Goal: Complete application form

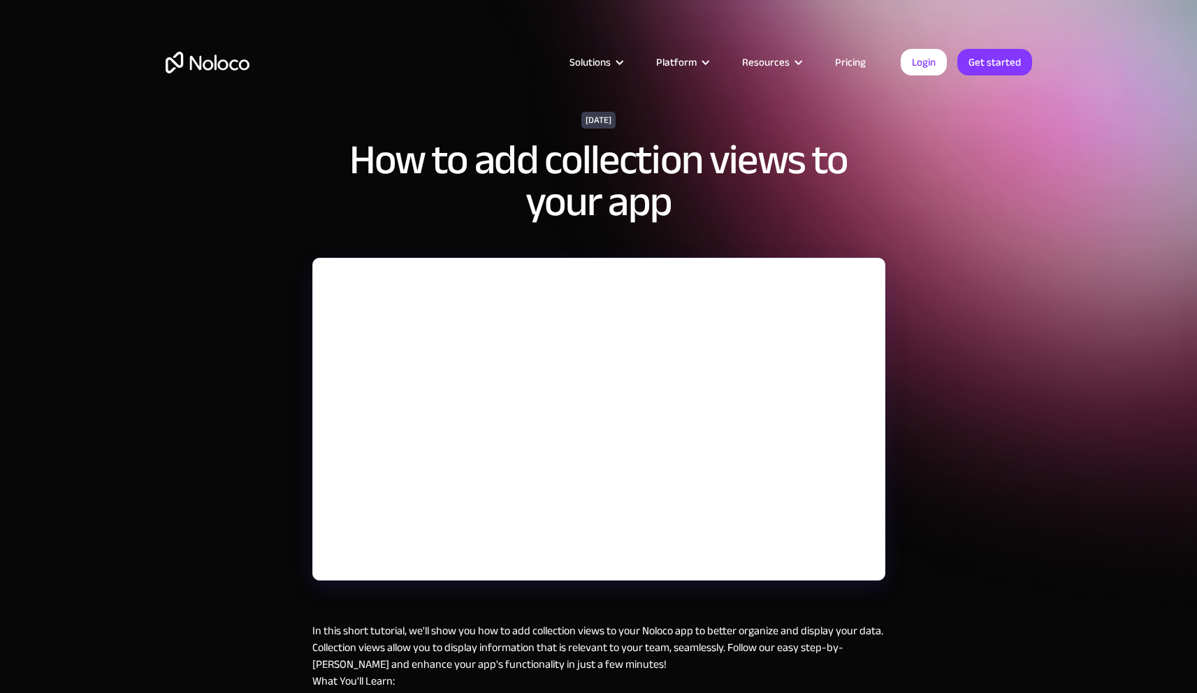
click at [210, 485] on div "September 24, 2024 How to add collection views to your app In this short tutori…" at bounding box center [598, 438] width 1197 height 876
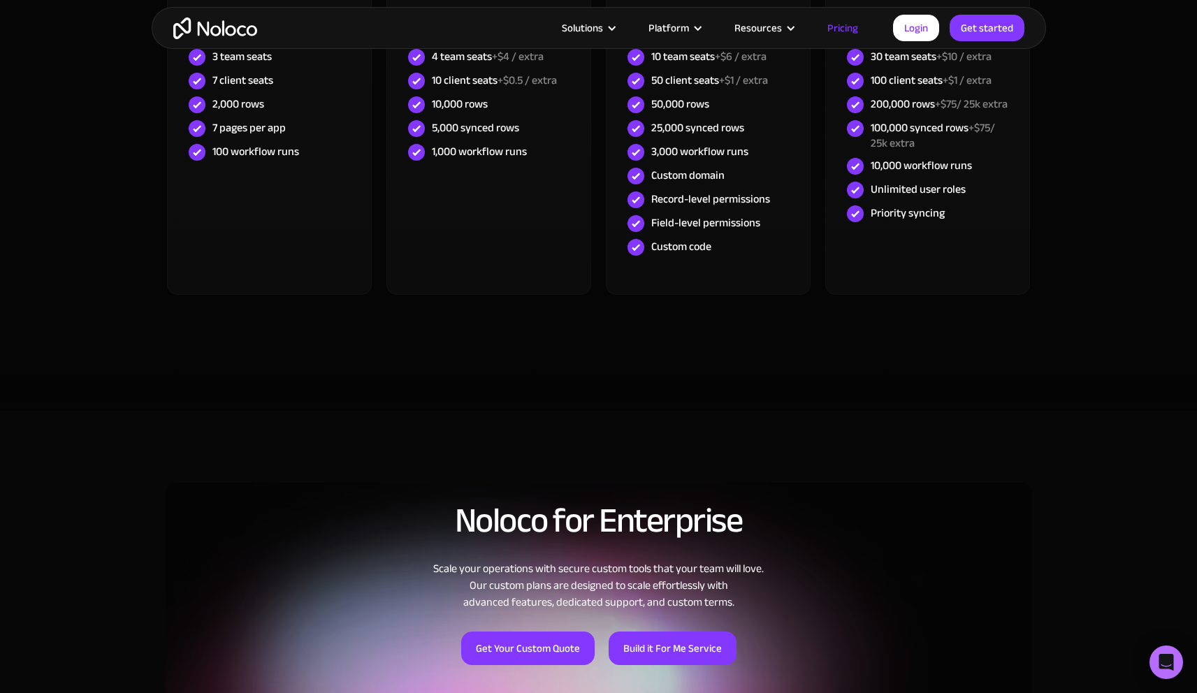
scroll to position [1063, 0]
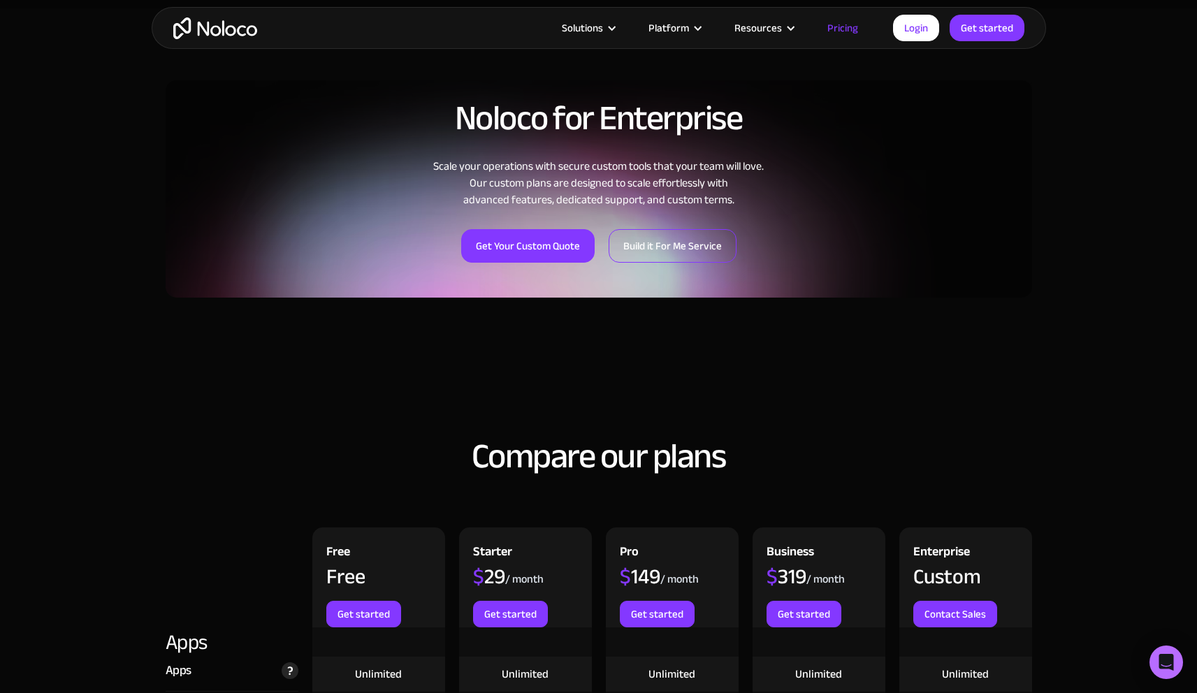
click at [655, 252] on link "Build it For Me Service" at bounding box center [673, 246] width 128 height 34
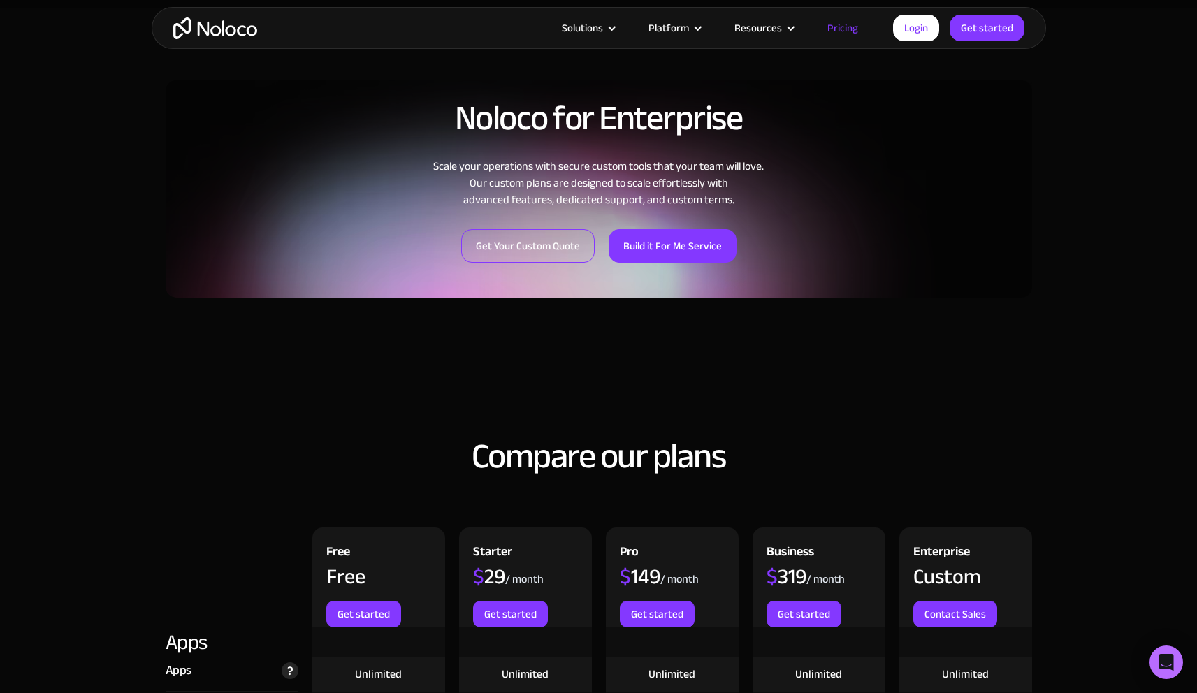
drag, startPoint x: 556, startPoint y: 271, endPoint x: 559, endPoint y: 261, distance: 10.8
click at [556, 270] on div "Noloco for Enterprise Scale your operations with secure custom tools that your …" at bounding box center [599, 180] width 866 height 233
click at [560, 248] on link "Get Your Custom Quote" at bounding box center [527, 246] width 133 height 34
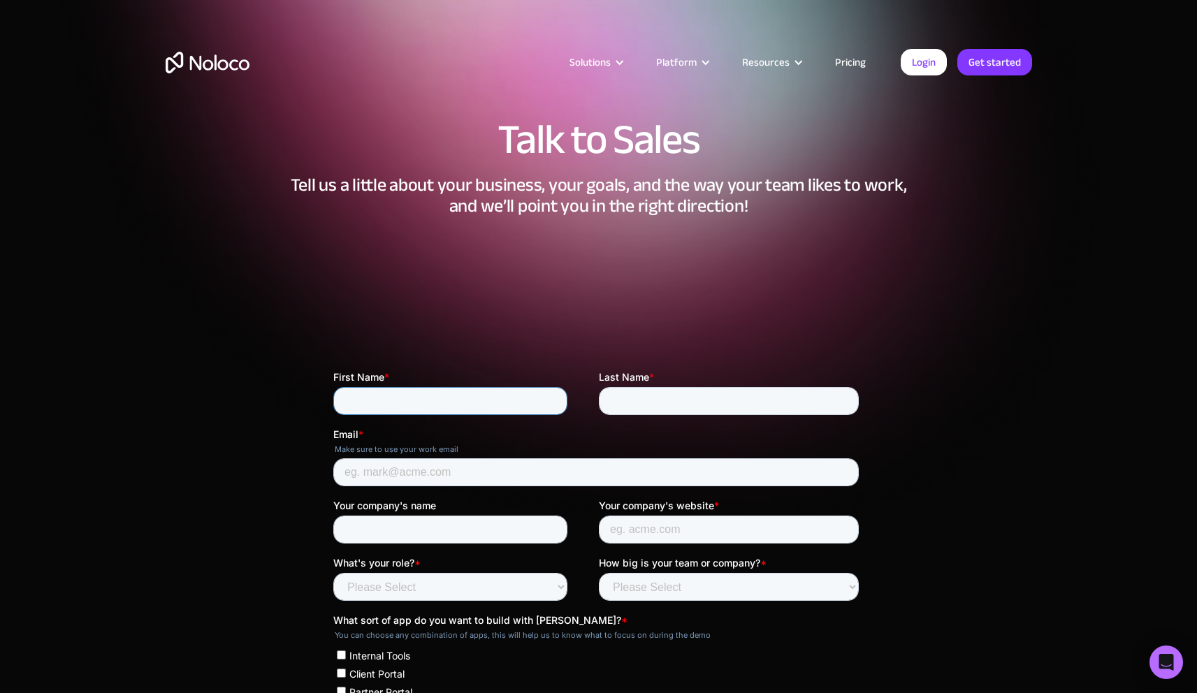
click at [490, 404] on input "First Name *" at bounding box center [450, 401] width 234 height 28
type input "James"
type input "Beach"
type input "James@TriumphNIL.com"
type input "TriumphNIL"
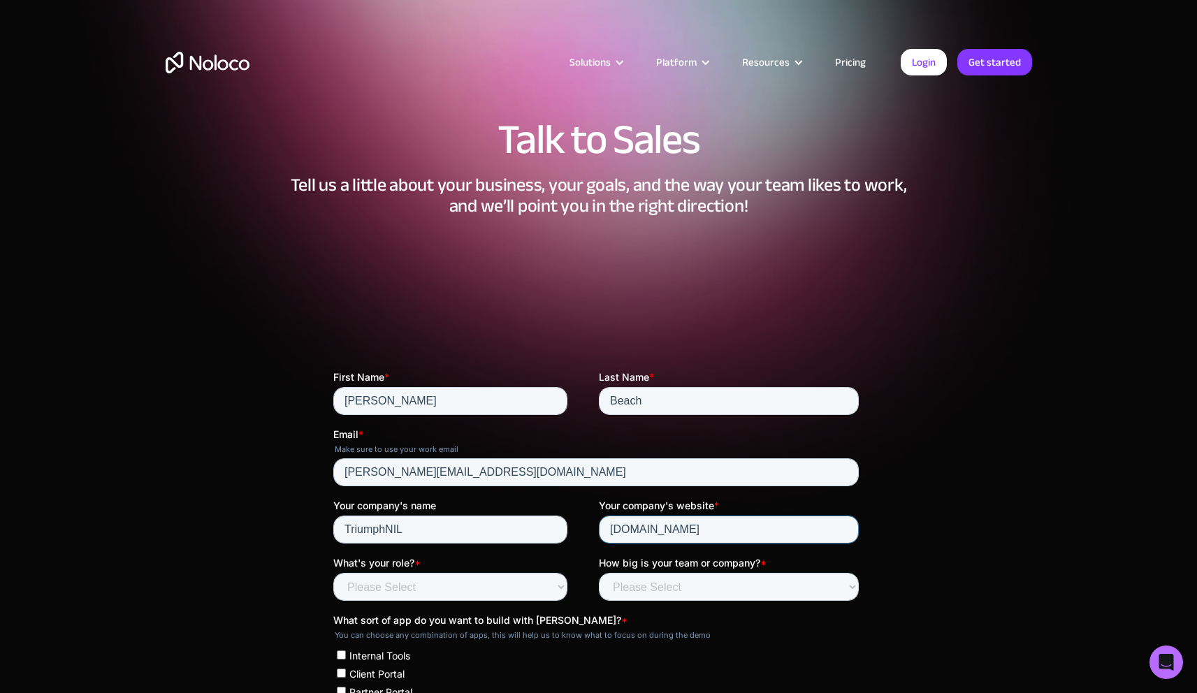
type input "TriumphNIL.com"
click at [518, 613] on label "What sort of app do you want to build with Noloco? *" at bounding box center [598, 620] width 531 height 14
click at [524, 593] on select "Please Select Founder / CXO IT / Engineering Product / Project Management Finan…" at bounding box center [450, 587] width 234 height 28
select select "IT / Engineering"
click at [646, 578] on select "Please Select Less than 10 10 - 25 25 - 50 50 - 100 More than 100" at bounding box center [728, 587] width 260 height 28
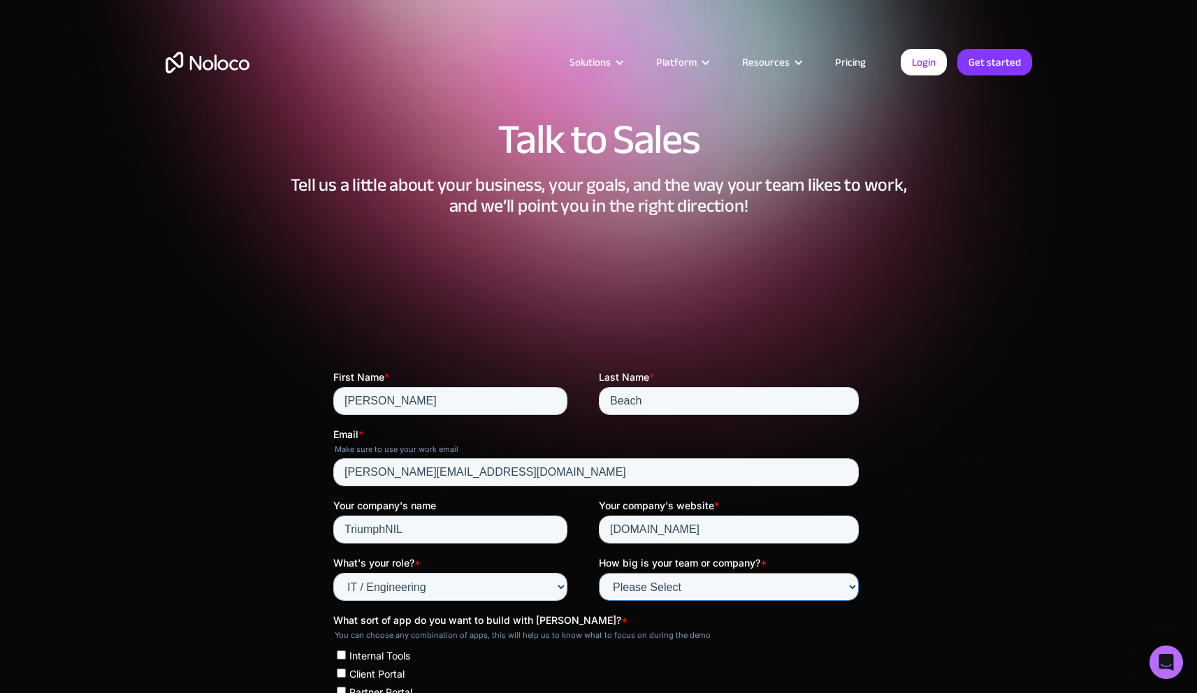
select select "25 - 50"
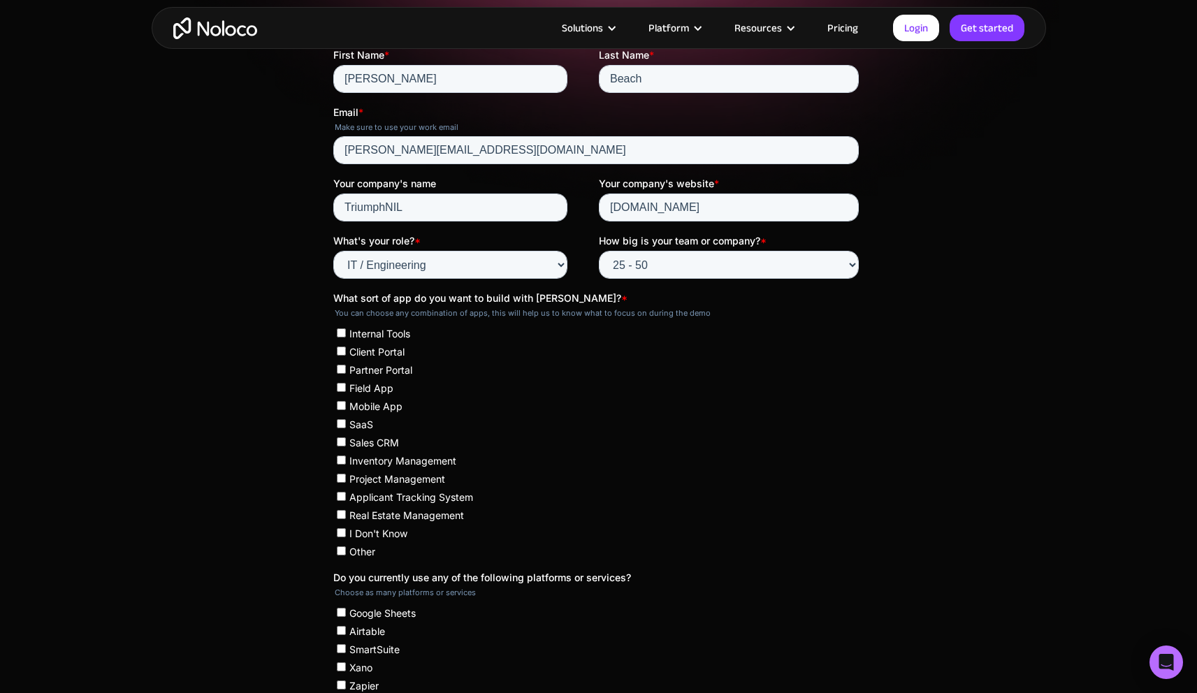
scroll to position [344, 0]
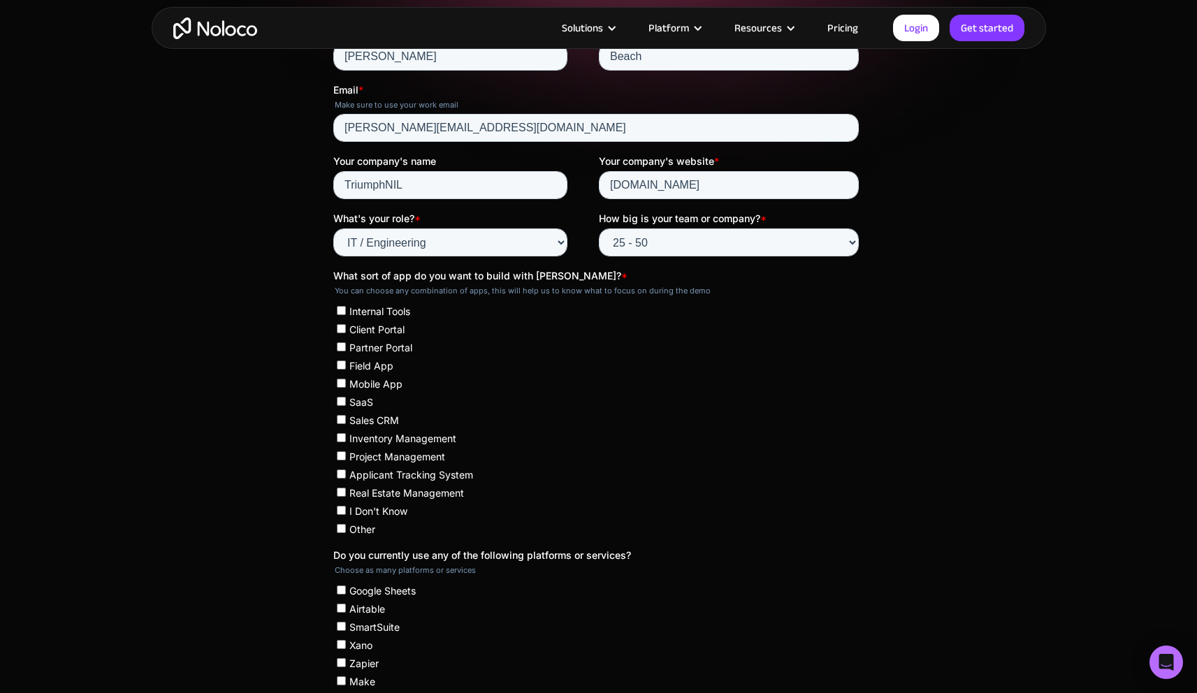
click at [374, 308] on span "Internal Tools" at bounding box center [379, 311] width 61 height 12
click at [345, 308] on input "Internal Tools" at bounding box center [340, 310] width 9 height 9
checkbox input "true"
click at [376, 326] on span "Client Portal" at bounding box center [376, 330] width 55 height 12
click at [345, 326] on input "Client Portal" at bounding box center [340, 328] width 9 height 9
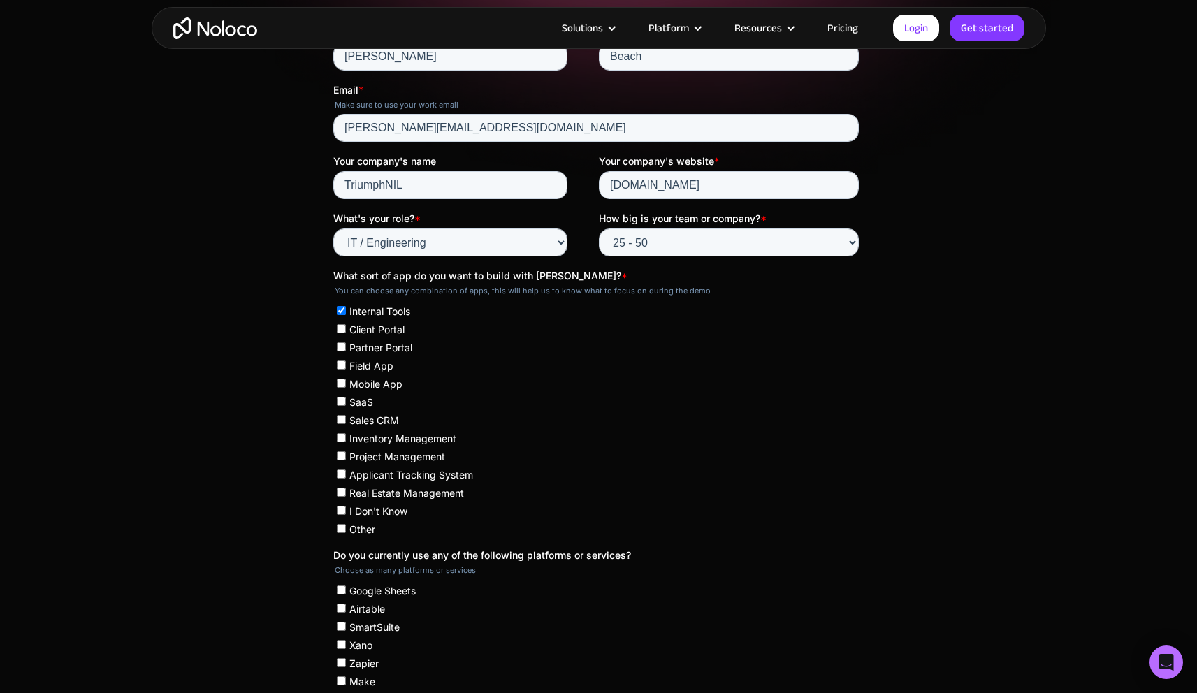
checkbox input "true"
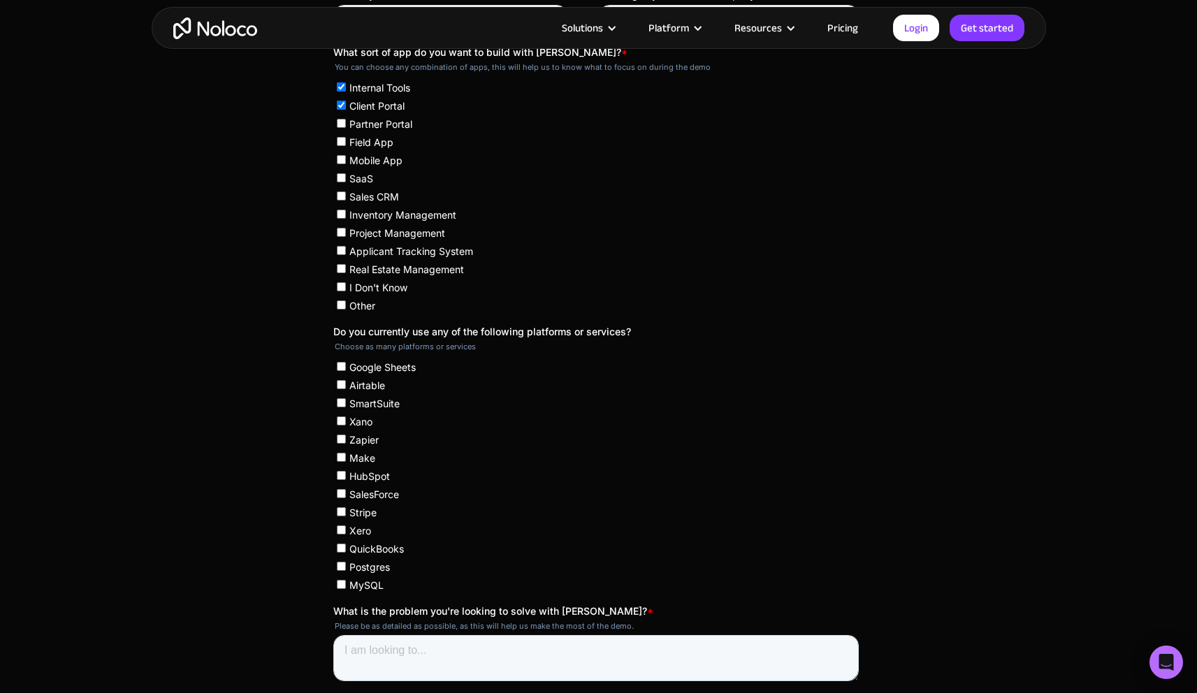
scroll to position [591, 0]
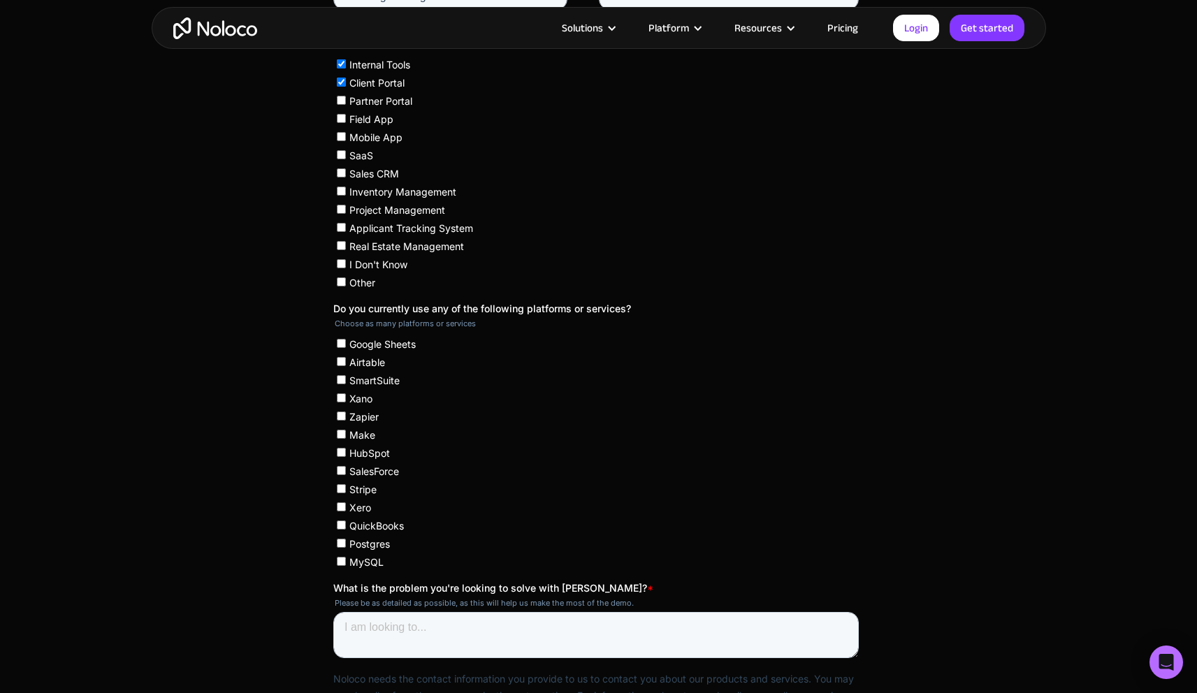
click at [367, 361] on span "Airtable" at bounding box center [367, 362] width 36 height 12
click at [345, 361] on input "Airtable" at bounding box center [340, 361] width 9 height 9
checkbox input "true"
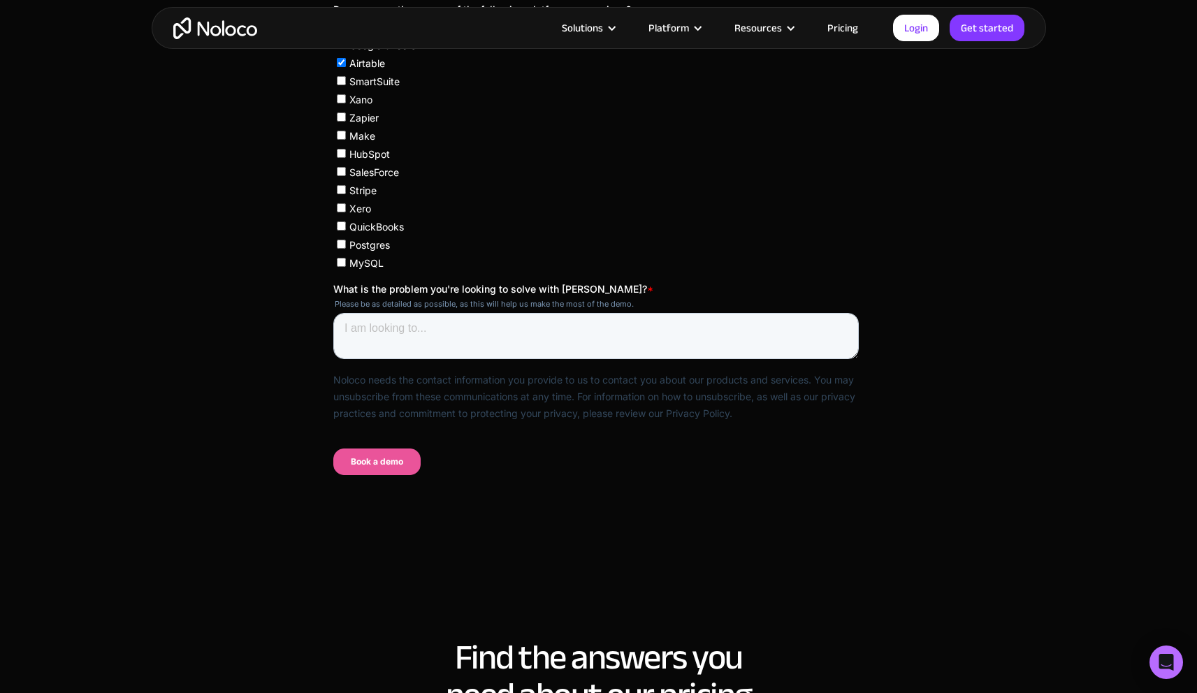
scroll to position [873, 0]
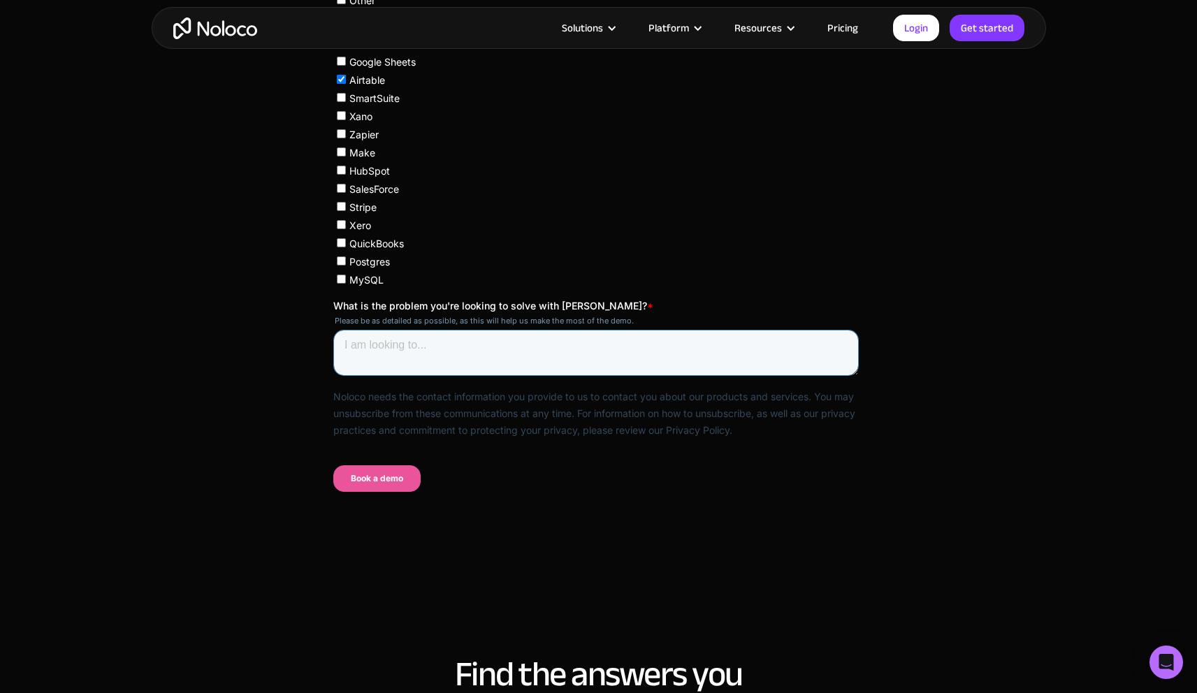
click at [416, 349] on textarea "What is the problem you're looking to solve with Noloco? *" at bounding box center [595, 353] width 525 height 46
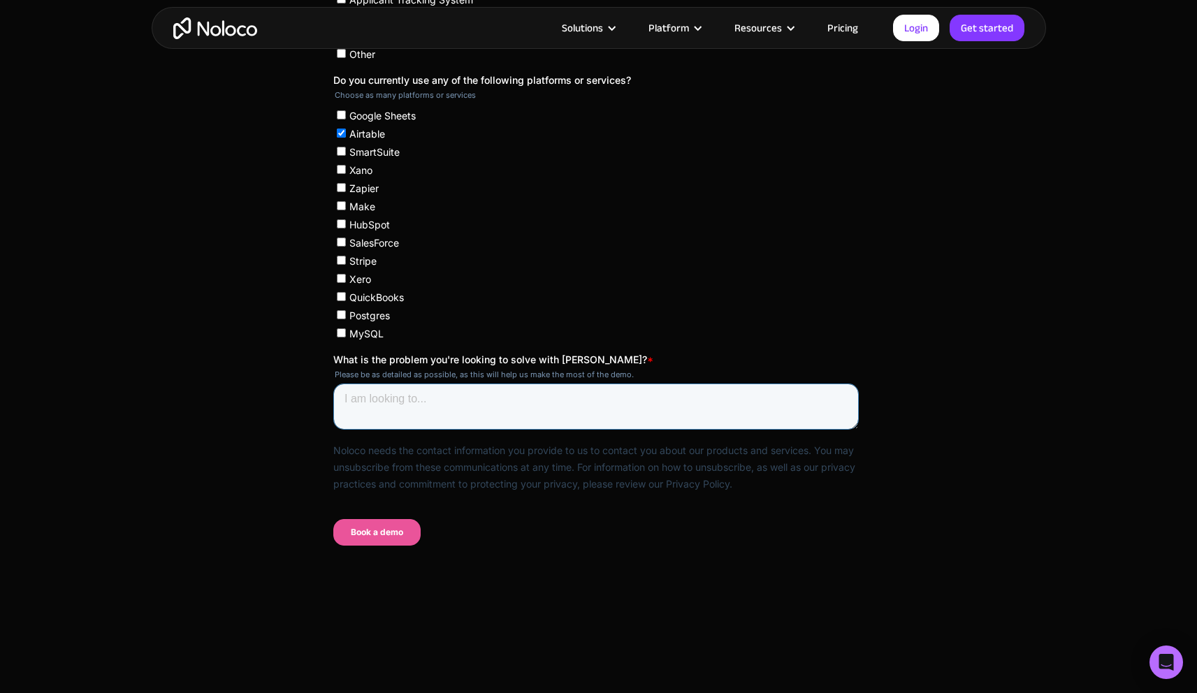
scroll to position [0, 0]
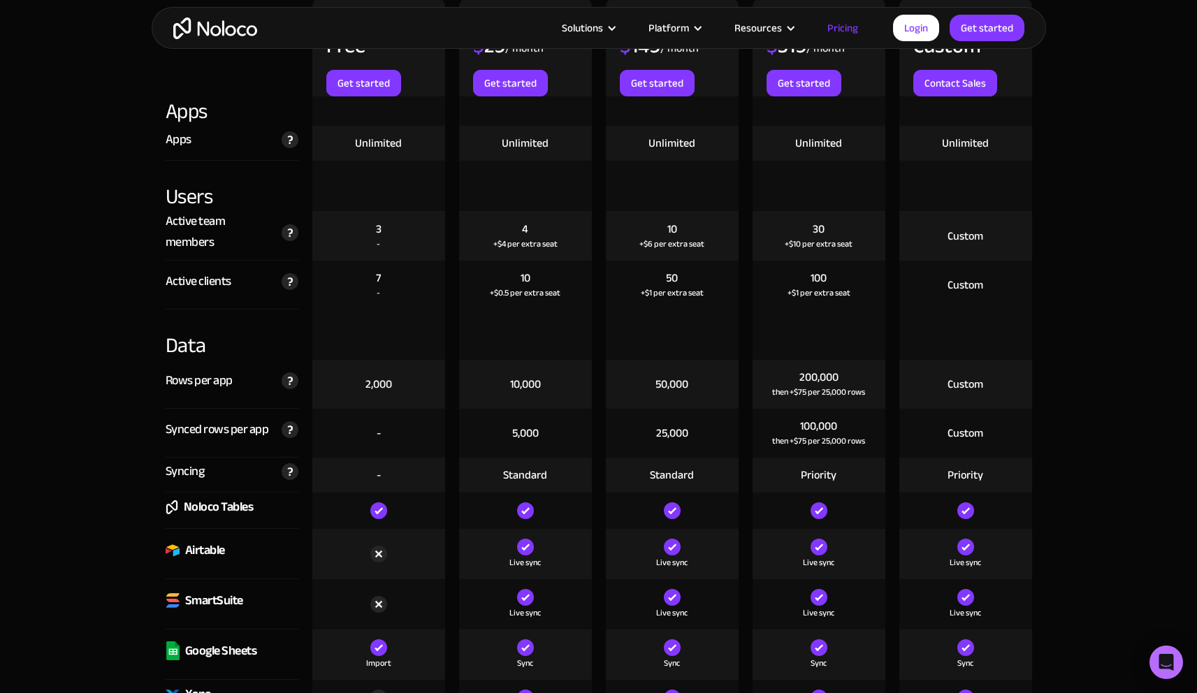
scroll to position [1595, 0]
